Goal: Check status: Check status

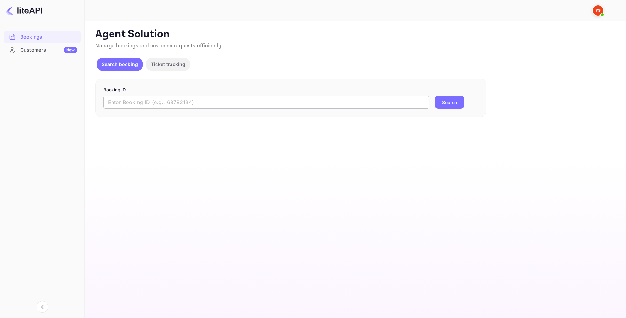
click at [199, 102] on input "text" at bounding box center [266, 102] width 326 height 13
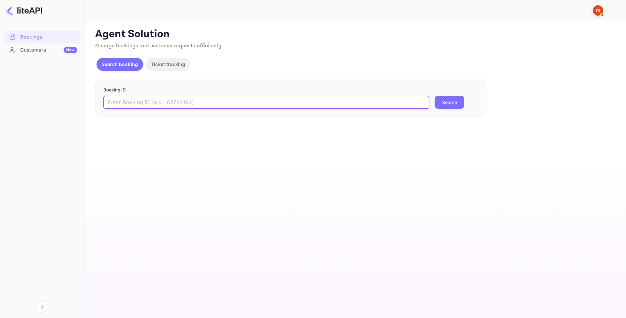
paste input "8822057"
type input "8822057"
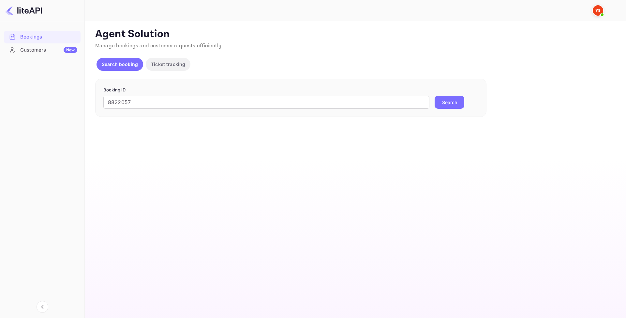
click at [449, 103] on button "Search" at bounding box center [450, 102] width 30 height 13
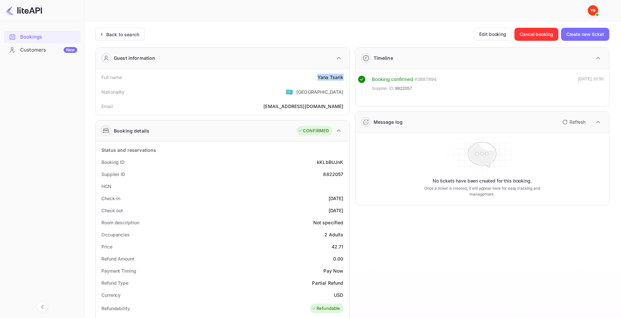
drag, startPoint x: 328, startPoint y: 76, endPoint x: 344, endPoint y: 76, distance: 16.0
click at [344, 76] on div "Full name [PERSON_NAME]" at bounding box center [222, 77] width 249 height 12
copy div "[PERSON_NAME]"
click at [279, 163] on div "Booking ID kKLbBUJnK" at bounding box center [222, 162] width 249 height 12
click at [328, 175] on div "8822057" at bounding box center [333, 173] width 20 height 7
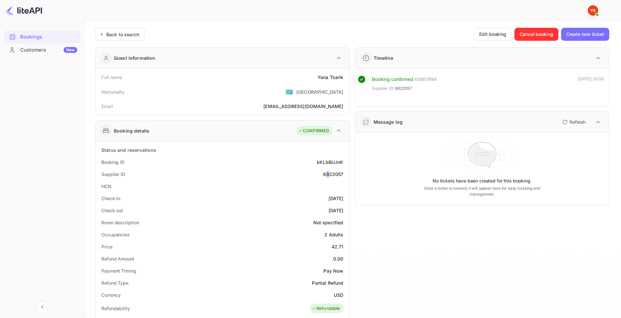
click at [328, 175] on div "8822057" at bounding box center [333, 173] width 20 height 7
copy div "8822057"
click at [323, 79] on div "[PERSON_NAME]" at bounding box center [331, 77] width 26 height 7
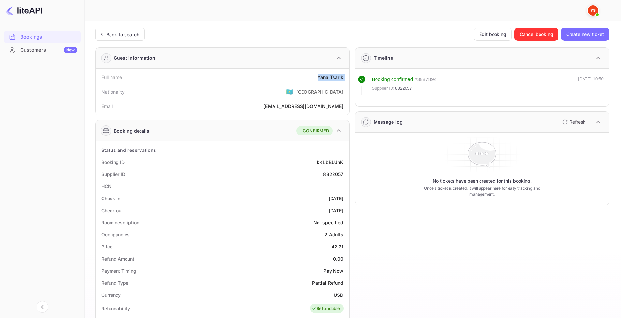
click at [323, 79] on div "[PERSON_NAME]" at bounding box center [331, 77] width 26 height 7
copy div "[PERSON_NAME]"
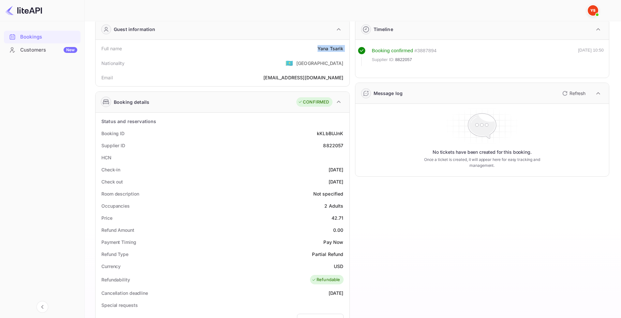
scroll to position [33, 0]
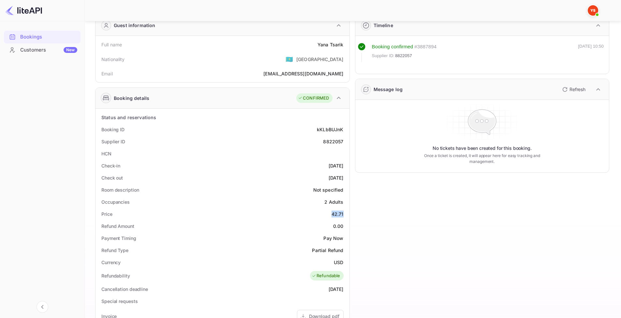
drag, startPoint x: 331, startPoint y: 213, endPoint x: 345, endPoint y: 215, distance: 14.5
click at [345, 215] on div "Price 42.71" at bounding box center [222, 214] width 249 height 12
copy div "42.71"
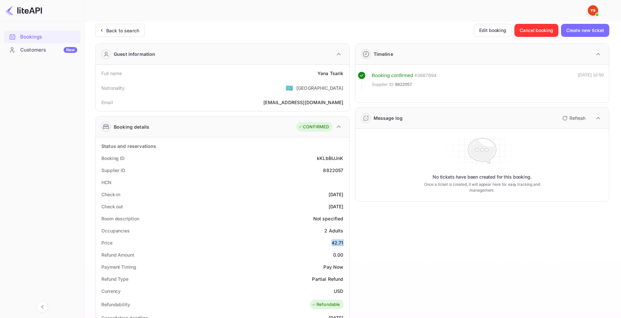
scroll to position [0, 0]
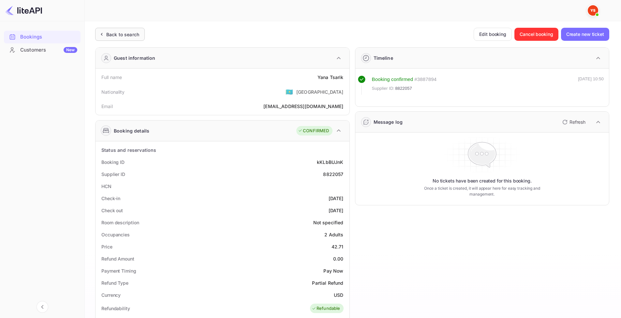
click at [129, 36] on div "Back to search" at bounding box center [122, 34] width 33 height 7
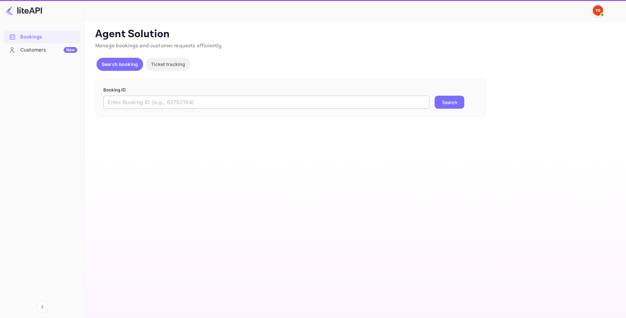
click at [149, 103] on input "text" at bounding box center [266, 102] width 326 height 13
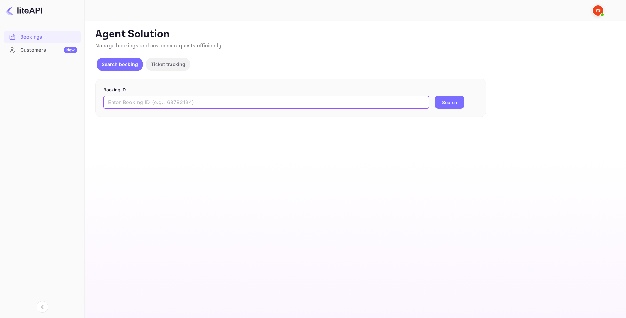
paste input "9001663"
type input "9001663"
click at [444, 100] on button "Search" at bounding box center [450, 102] width 30 height 13
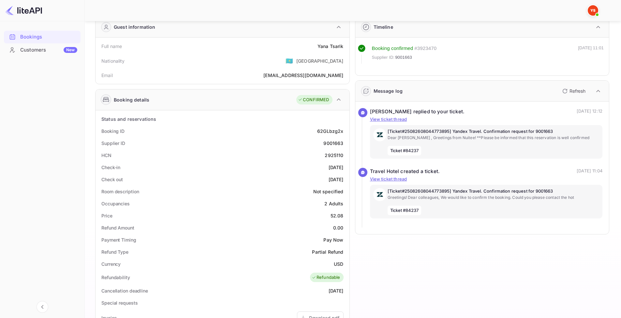
scroll to position [33, 0]
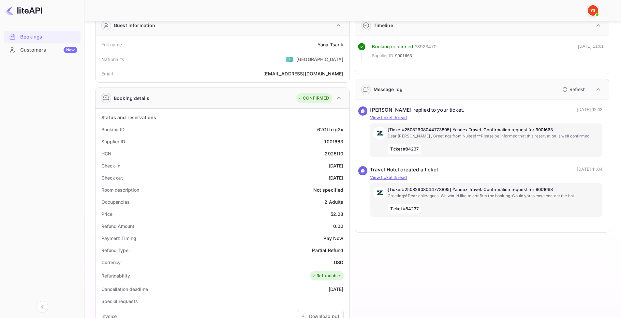
click at [330, 143] on div "9001663" at bounding box center [333, 141] width 20 height 7
copy div "9001663"
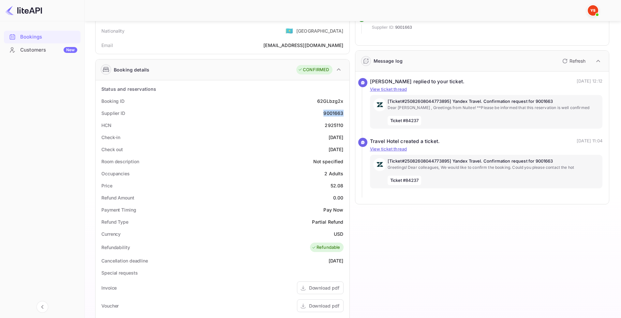
scroll to position [65, 0]
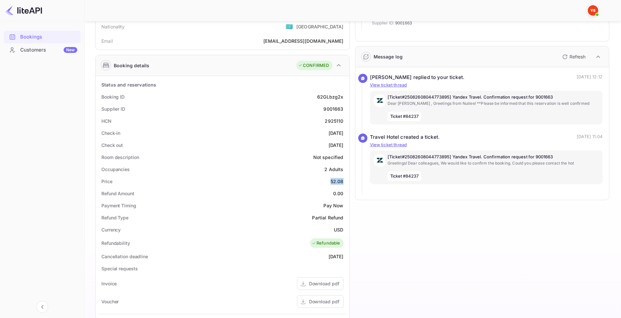
drag, startPoint x: 331, startPoint y: 184, endPoint x: 348, endPoint y: 186, distance: 17.5
click at [348, 183] on div "Status and reservations Booking ID 62GLbzg2x Supplier ID 9001663 HCN 2925110 Ch…" at bounding box center [223, 255] width 254 height 359
copy div "52.08"
